Goal: Information Seeking & Learning: Learn about a topic

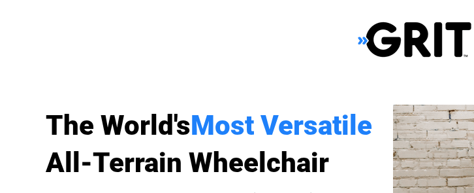
select select "US"
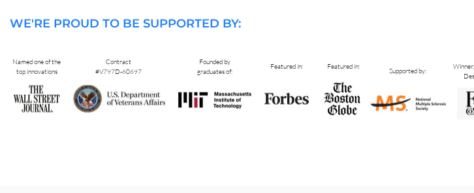
scroll to position [1524, 0]
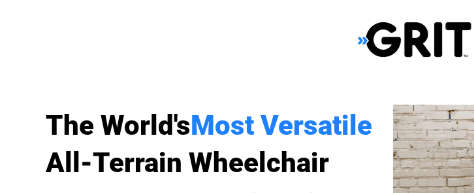
select select "US"
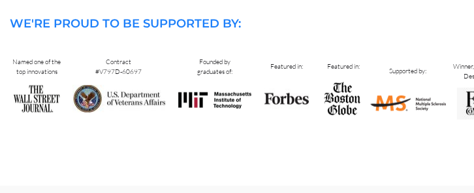
scroll to position [1524, 0]
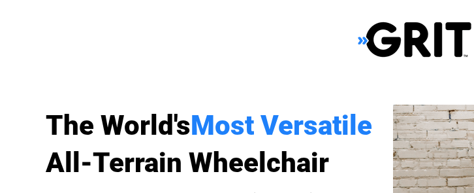
select select "US"
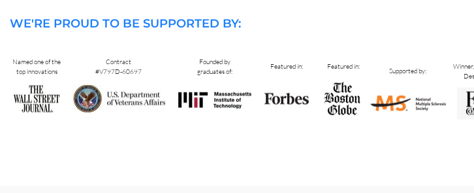
scroll to position [1524, 0]
